Goal: Transaction & Acquisition: Purchase product/service

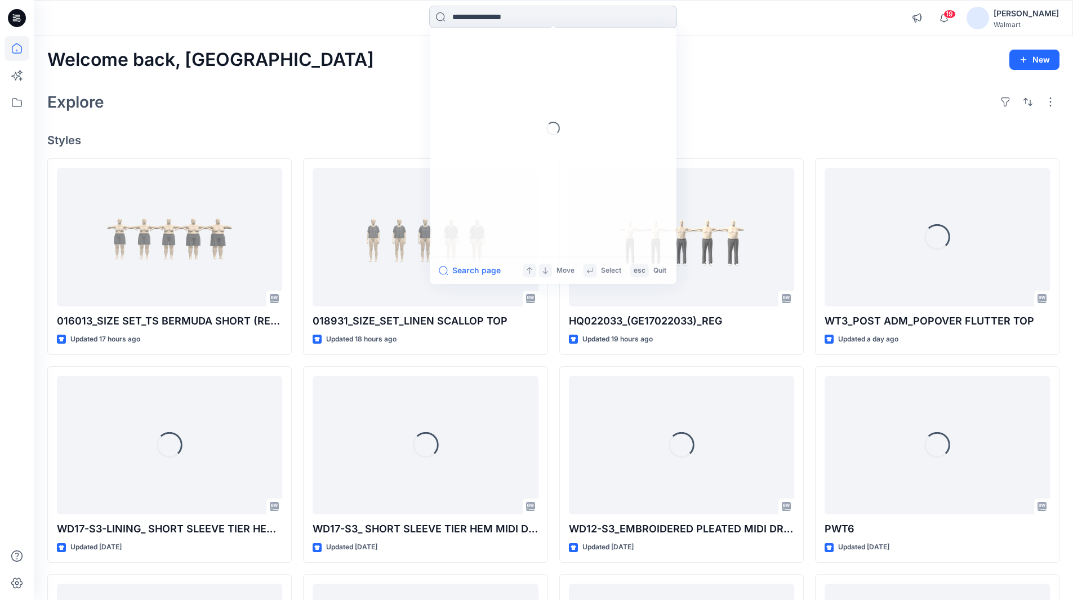
click at [481, 17] on input at bounding box center [553, 17] width 248 height 23
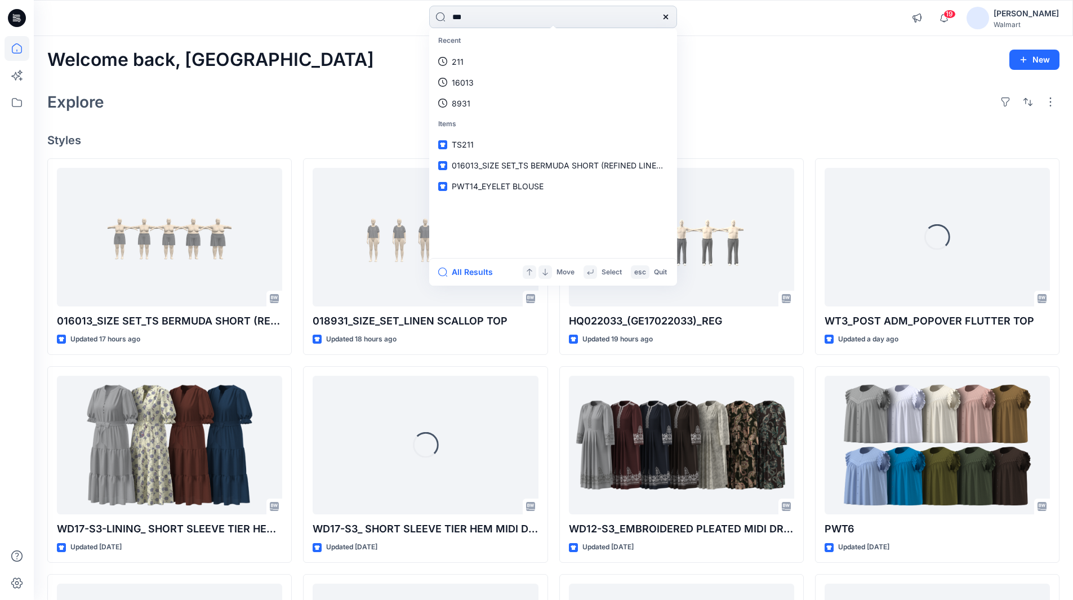
type input "***"
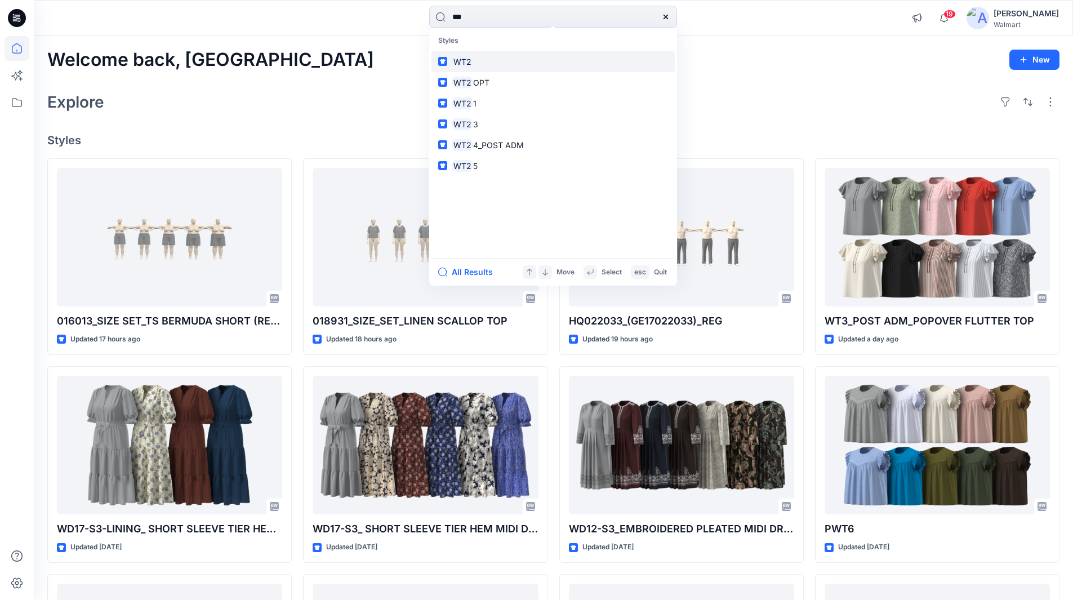
click at [474, 62] on link "WT2" at bounding box center [553, 61] width 243 height 21
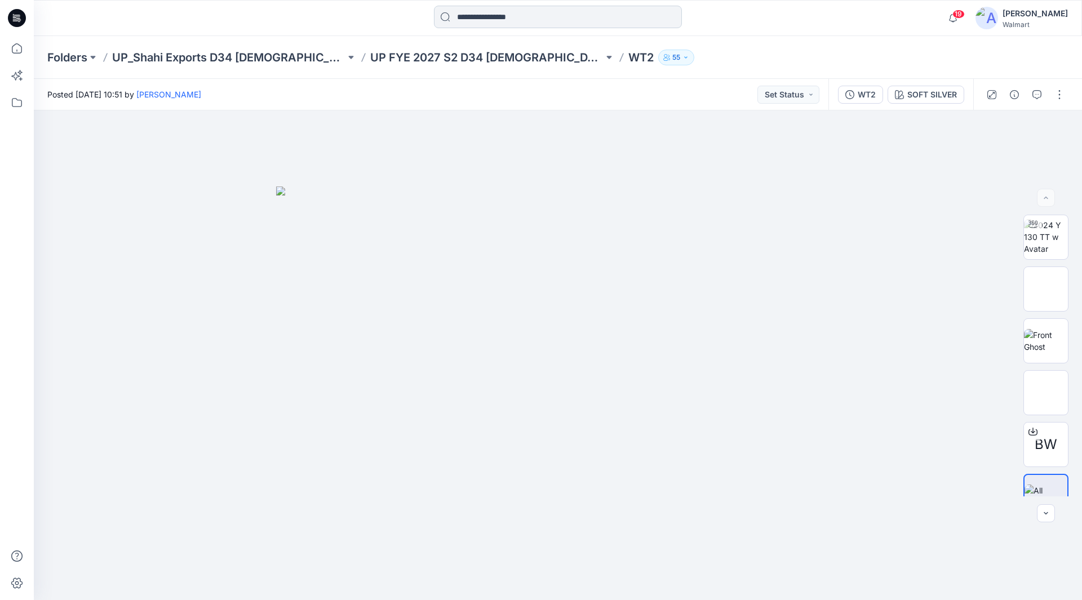
click at [494, 9] on input at bounding box center [558, 17] width 248 height 23
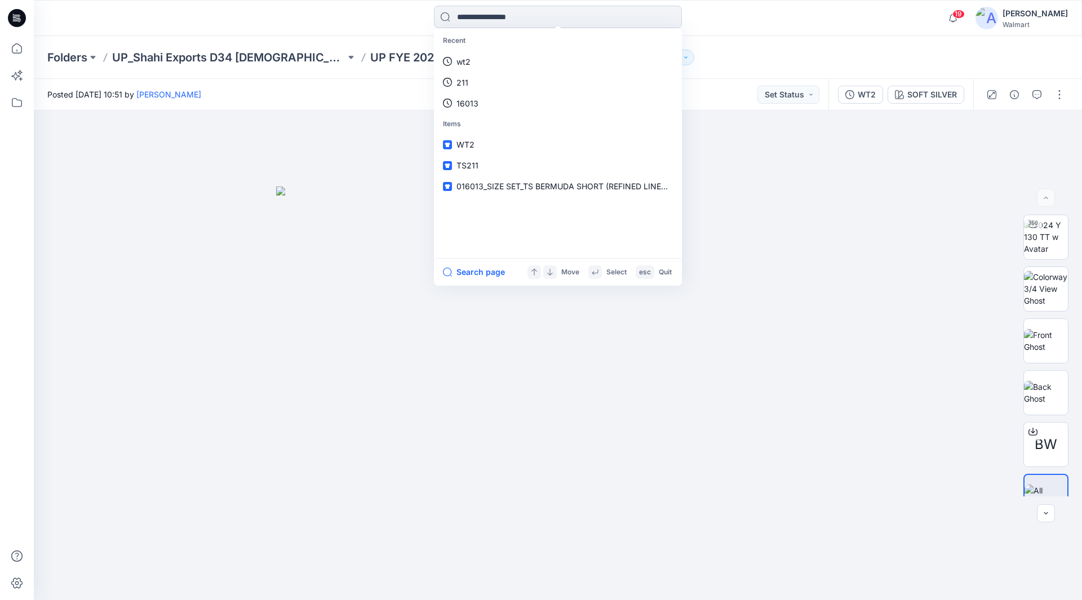
click at [527, 18] on input at bounding box center [558, 17] width 248 height 23
type input "****"
click at [472, 62] on mark "WT16" at bounding box center [468, 61] width 25 height 13
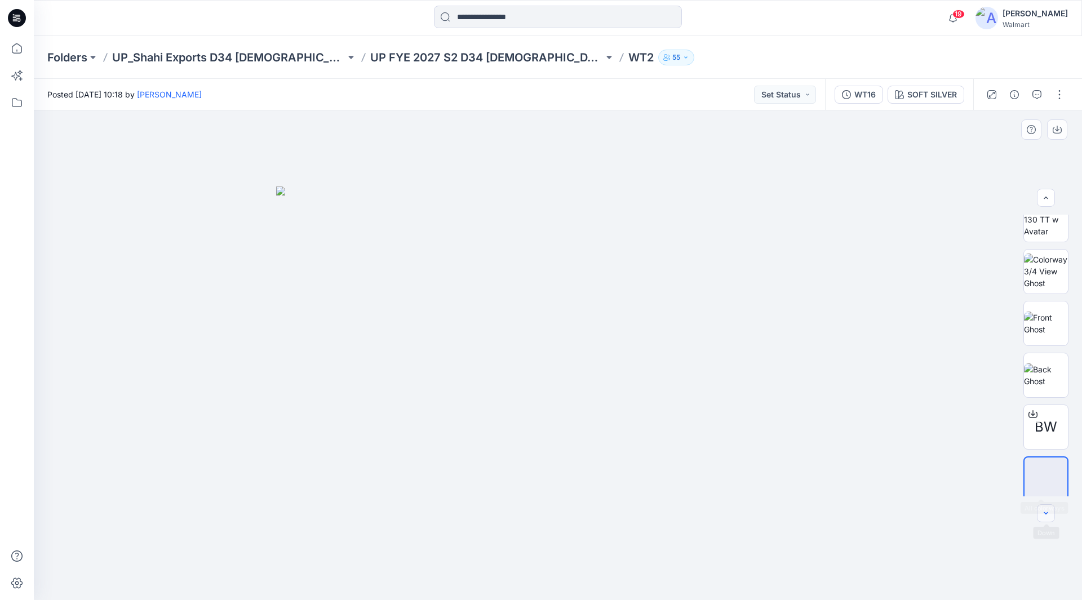
scroll to position [23, 0]
click at [855, 96] on div "WT16" at bounding box center [864, 94] width 21 height 12
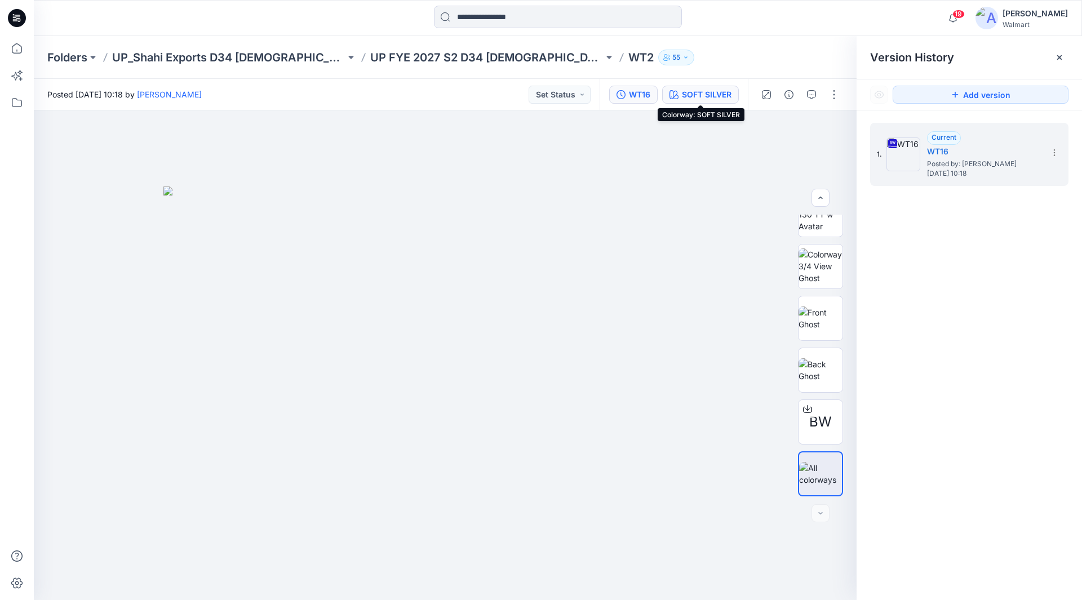
click at [710, 93] on div "SOFT SILVER" at bounding box center [707, 94] width 50 height 12
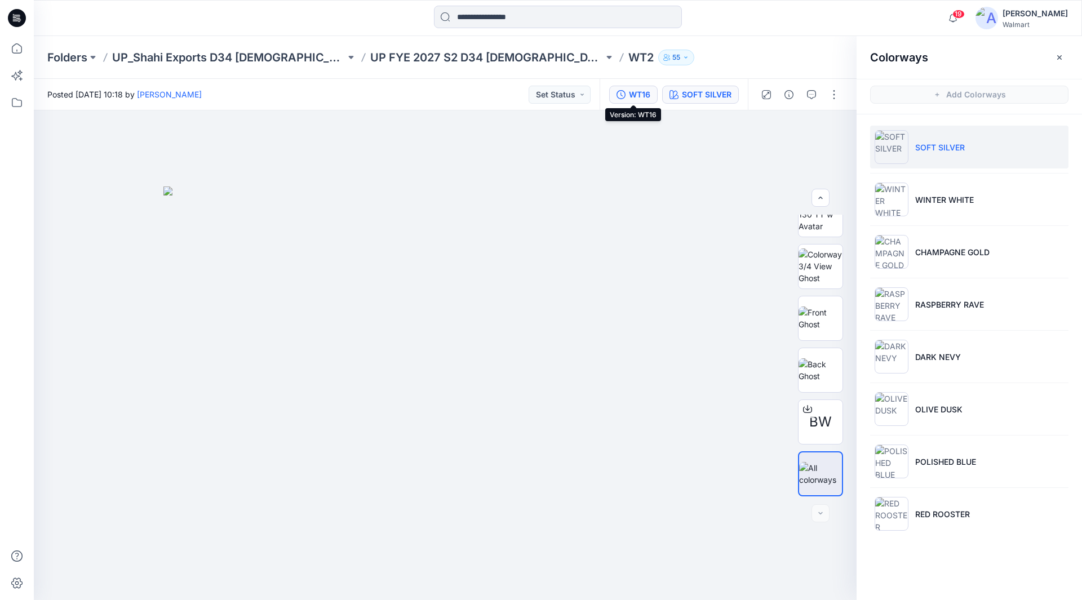
click at [643, 91] on div "WT16" at bounding box center [639, 94] width 21 height 12
